Goal: Navigation & Orientation: Find specific page/section

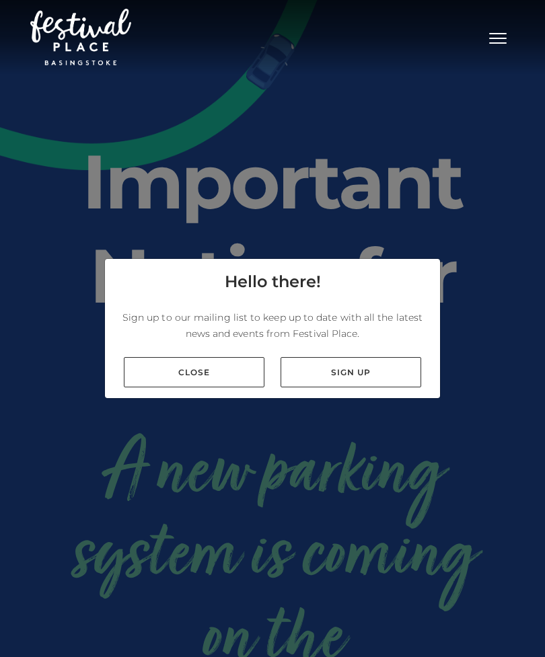
click at [212, 387] on link "Close" at bounding box center [194, 372] width 141 height 30
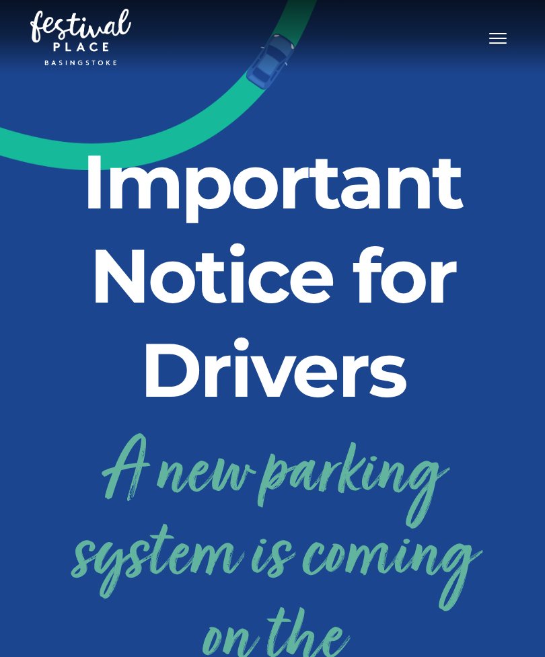
click at [498, 38] on span "Toggle navigation" at bounding box center [497, 38] width 17 height 1
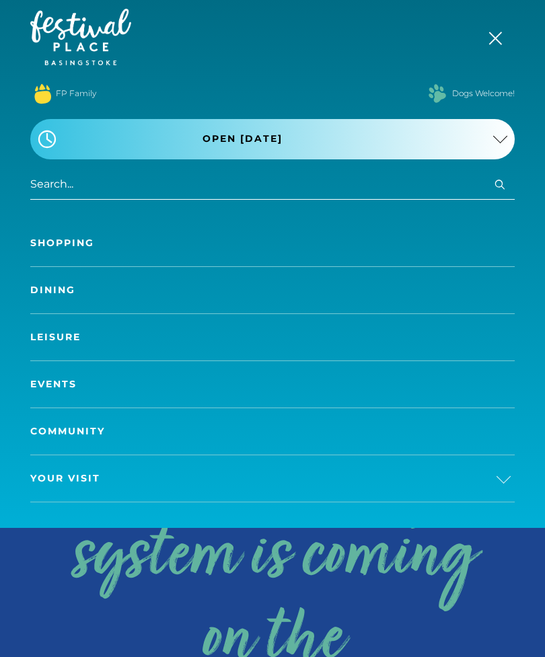
click at [402, 582] on link "A new parking system is coming on the 24th September!" at bounding box center [272, 598] width 464 height 352
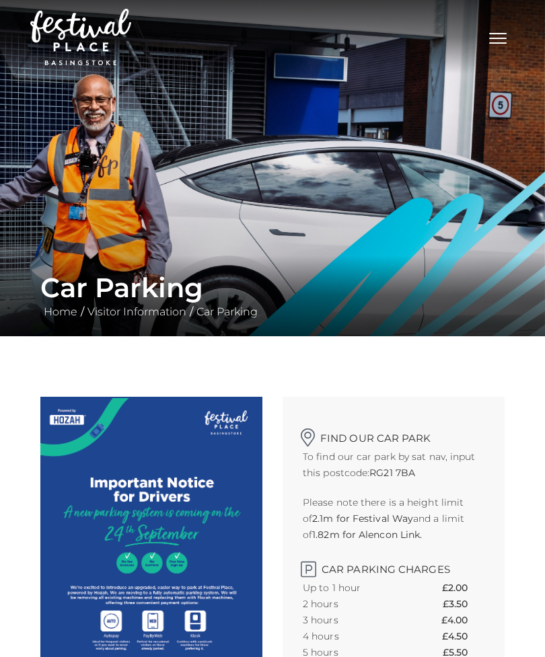
click at [500, 38] on span "Toggle navigation" at bounding box center [497, 38] width 17 height 1
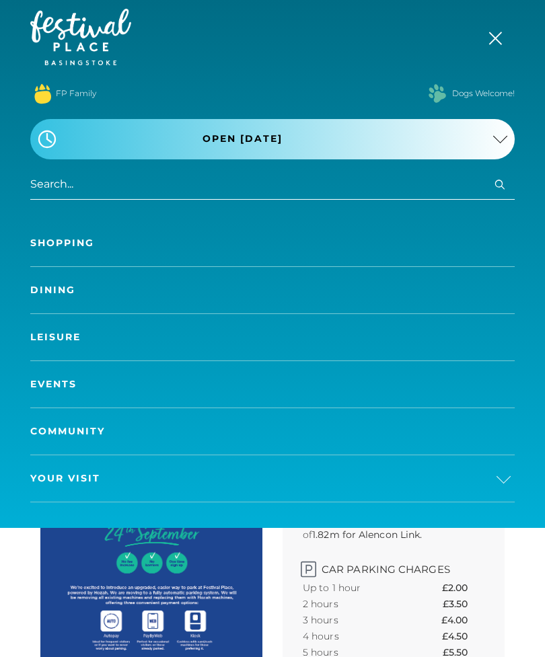
click at [235, 291] on link "Dining" at bounding box center [272, 290] width 484 height 46
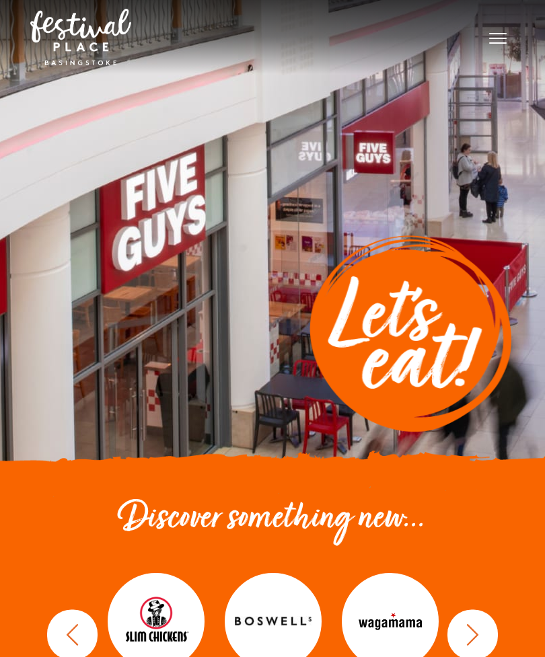
click at [508, 36] on button "Toggle navigation" at bounding box center [498, 37] width 34 height 20
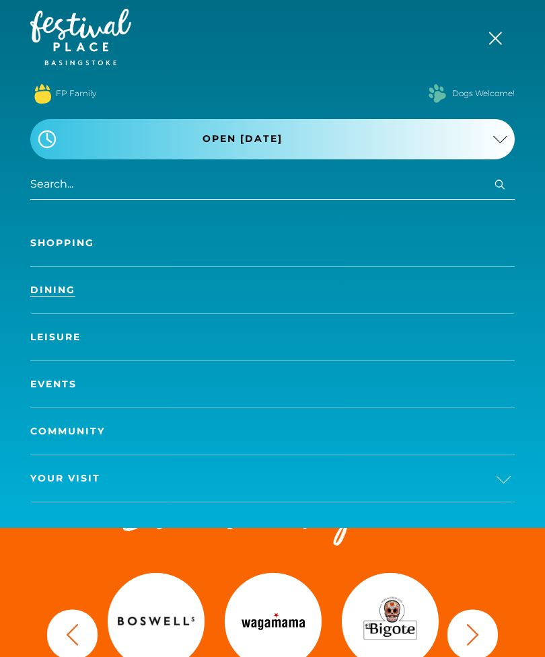
click at [235, 288] on link "Dining" at bounding box center [272, 290] width 484 height 46
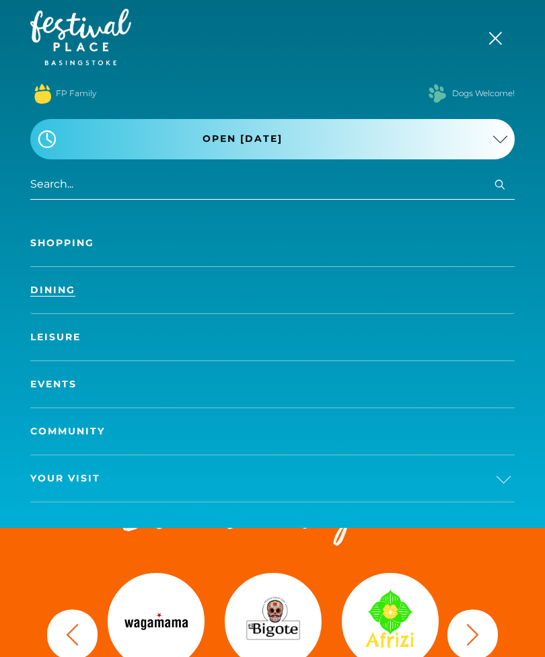
click at [215, 244] on link "Shopping" at bounding box center [272, 243] width 484 height 46
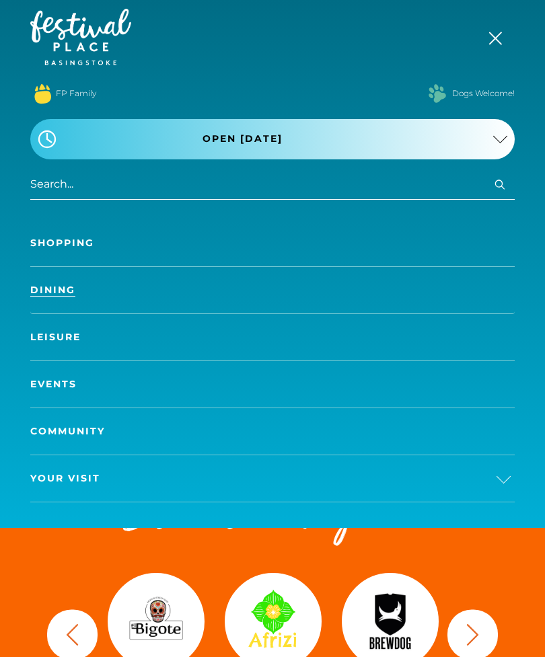
click at [76, 236] on link "Shopping" at bounding box center [272, 243] width 484 height 46
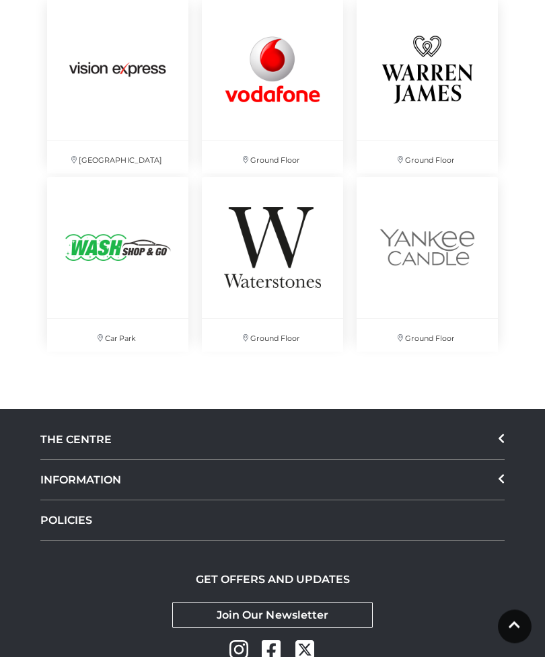
scroll to position [7362, 0]
